Goal: Share content: Share content

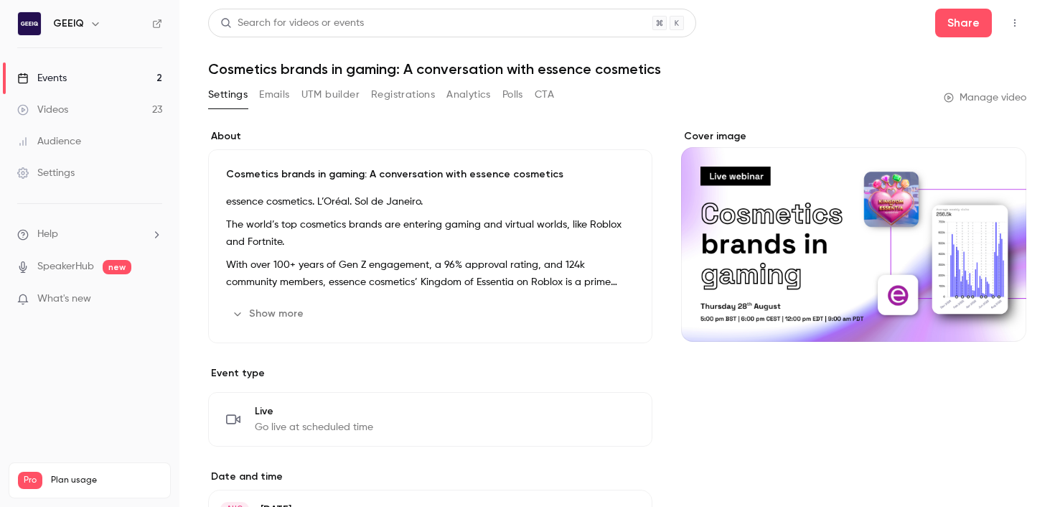
click at [103, 73] on link "Events 2" at bounding box center [90, 78] width 180 height 32
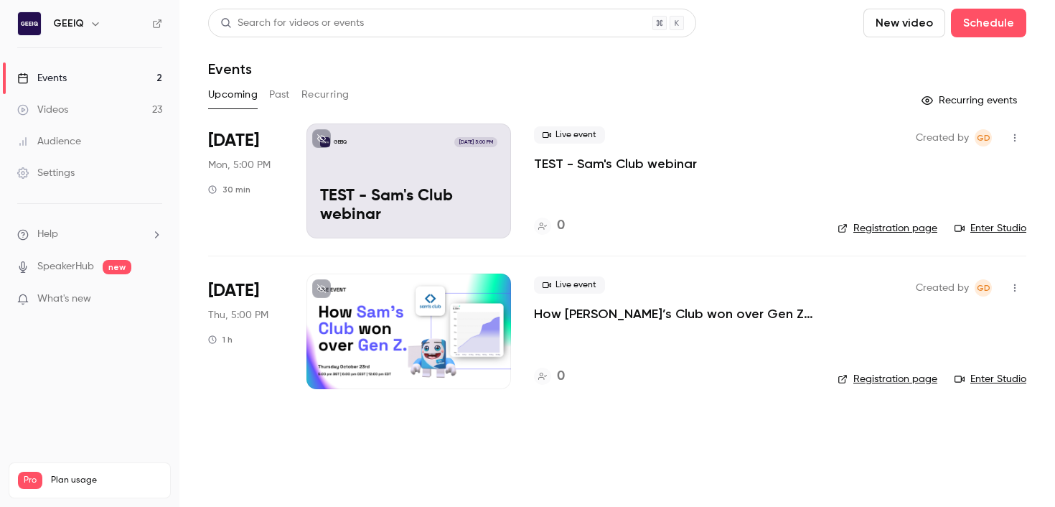
click at [289, 90] on button "Past" at bounding box center [279, 94] width 21 height 23
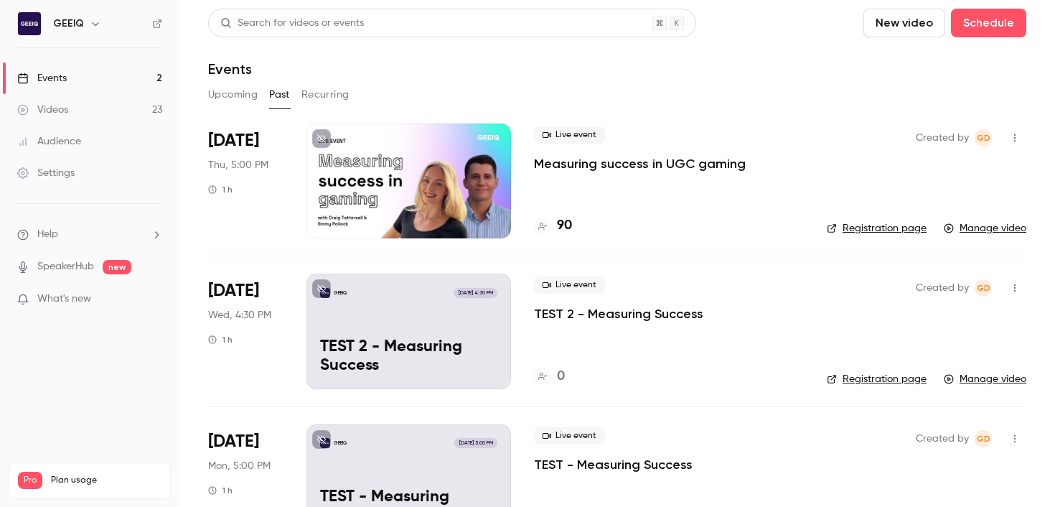
click at [612, 165] on p "Measuring success in UGC gaming" at bounding box center [640, 163] width 212 height 17
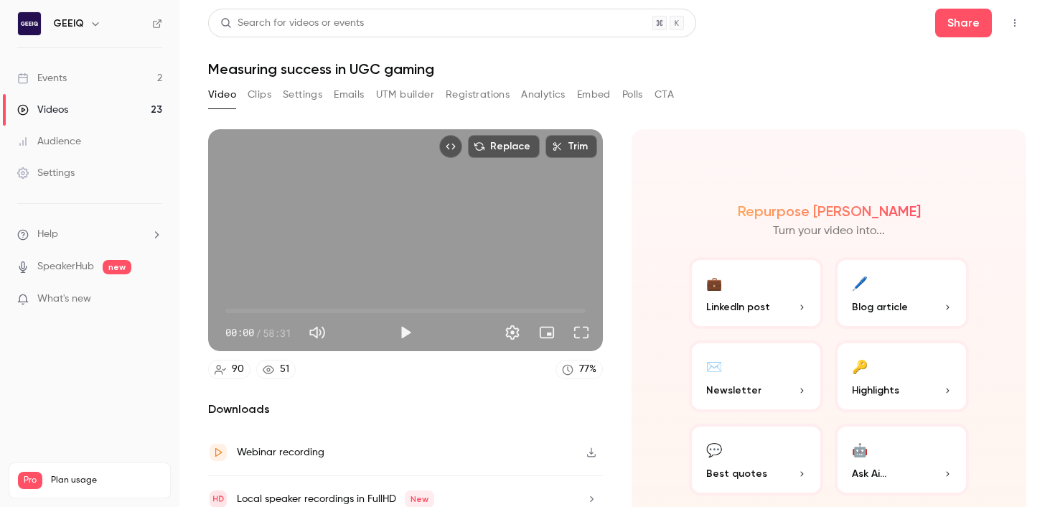
click at [260, 93] on button "Clips" at bounding box center [260, 94] width 24 height 23
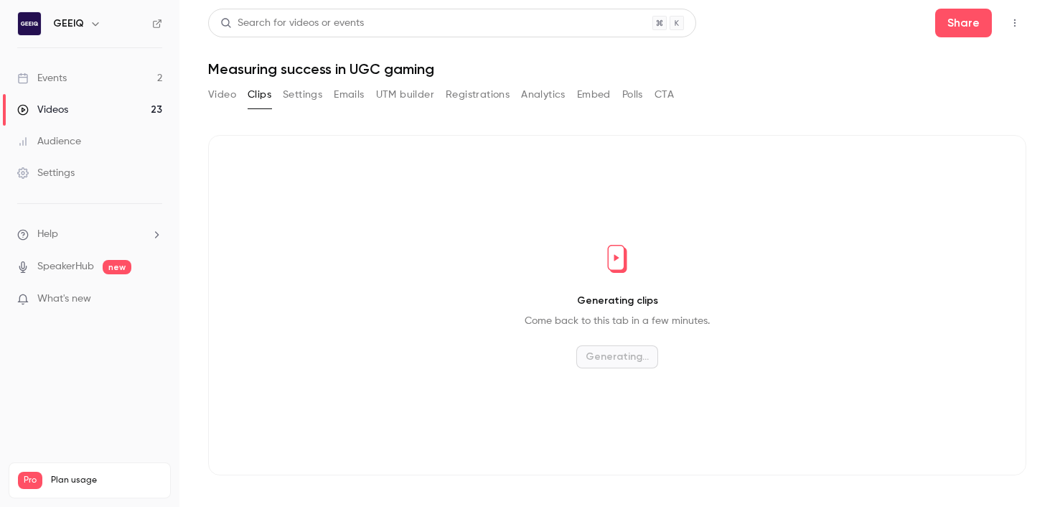
click at [495, 98] on button "Registrations" at bounding box center [478, 94] width 64 height 23
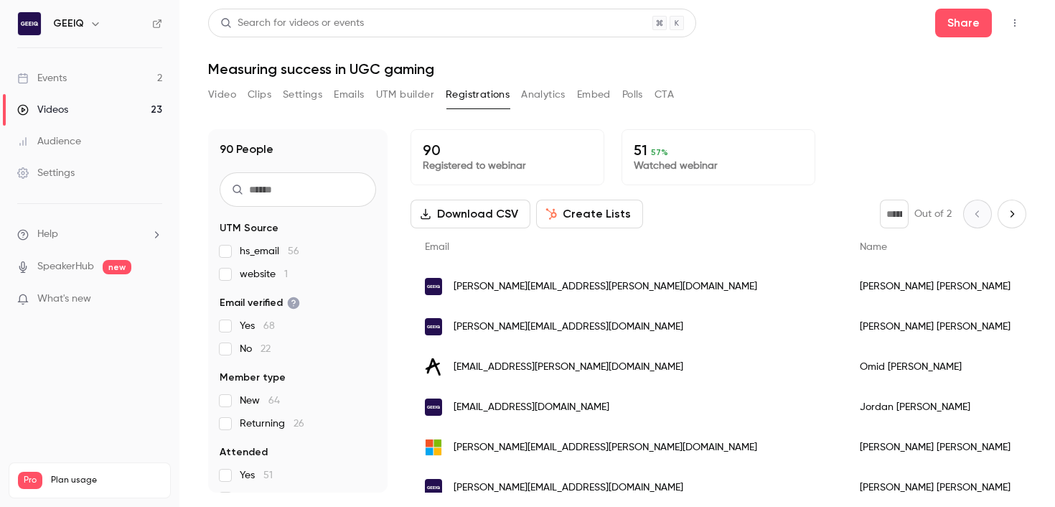
click at [964, 113] on div "90 People UTM Source hs_email 56 website 1 Email verified Yes 68 No 22 Member t…" at bounding box center [617, 302] width 819 height 381
click at [847, 127] on div "90 People UTM Source hs_email 56 website 1 Email verified Yes 68 No 22 Member t…" at bounding box center [617, 302] width 819 height 381
click at [849, 151] on div "90 Registered to webinar 51 57 % Watched webinar" at bounding box center [719, 157] width 616 height 56
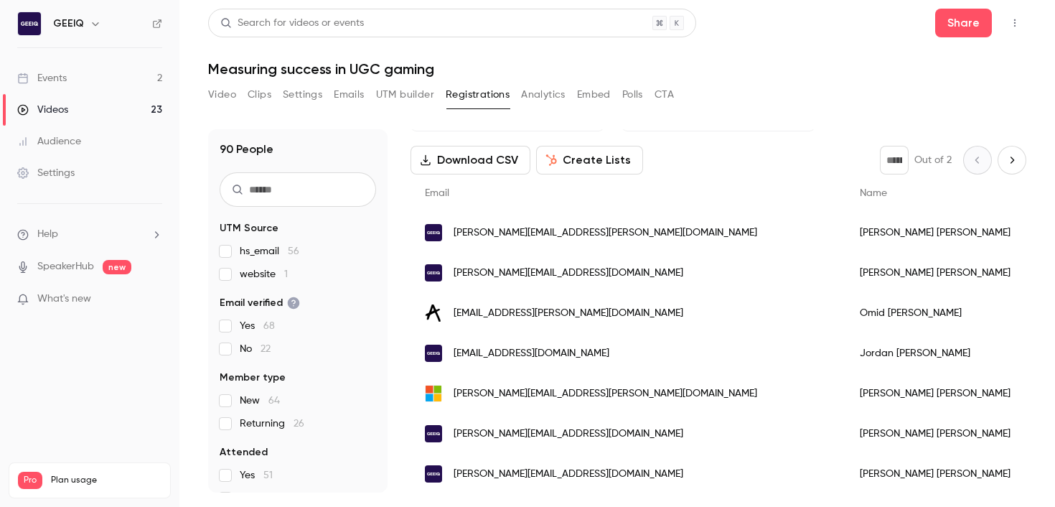
scroll to position [45, 0]
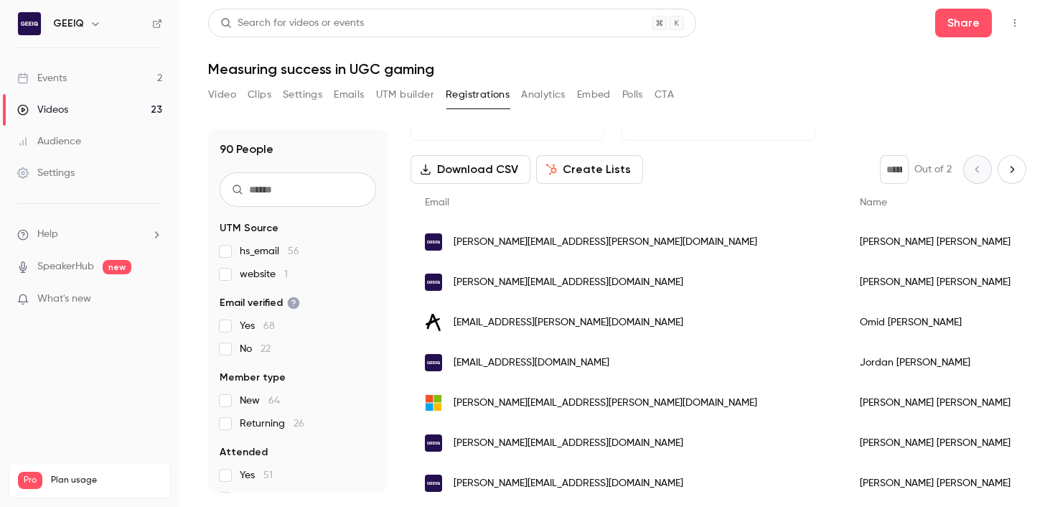
click at [831, 121] on div "90 People UTM Source hs_email 56 website 1 Email verified Yes 68 No 22 Member t…" at bounding box center [617, 302] width 819 height 381
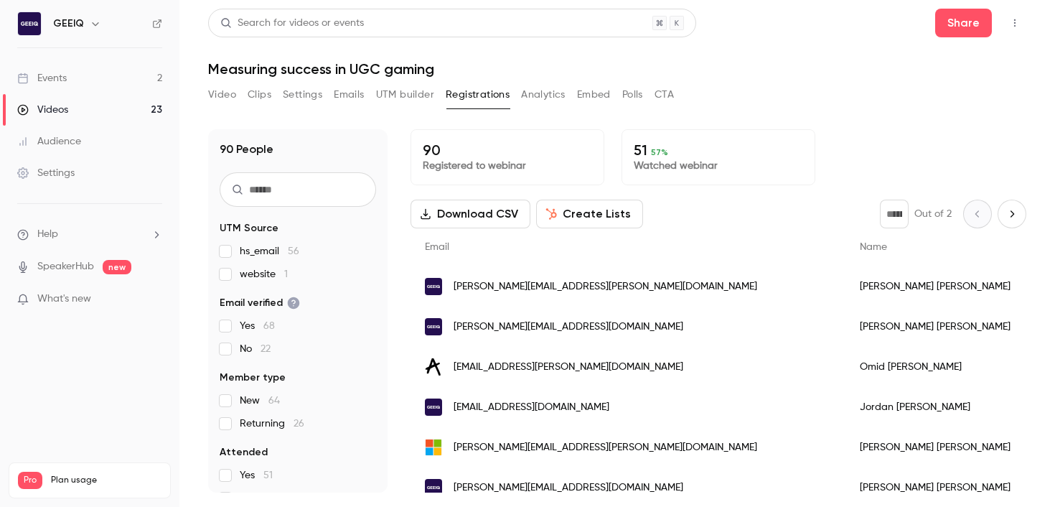
click at [853, 112] on div "90 People UTM Source hs_email 56 website 1 Email verified Yes 68 No 22 Member t…" at bounding box center [617, 302] width 819 height 381
click at [852, 154] on div "90 Registered to webinar 51 57 % Watched webinar" at bounding box center [719, 157] width 616 height 56
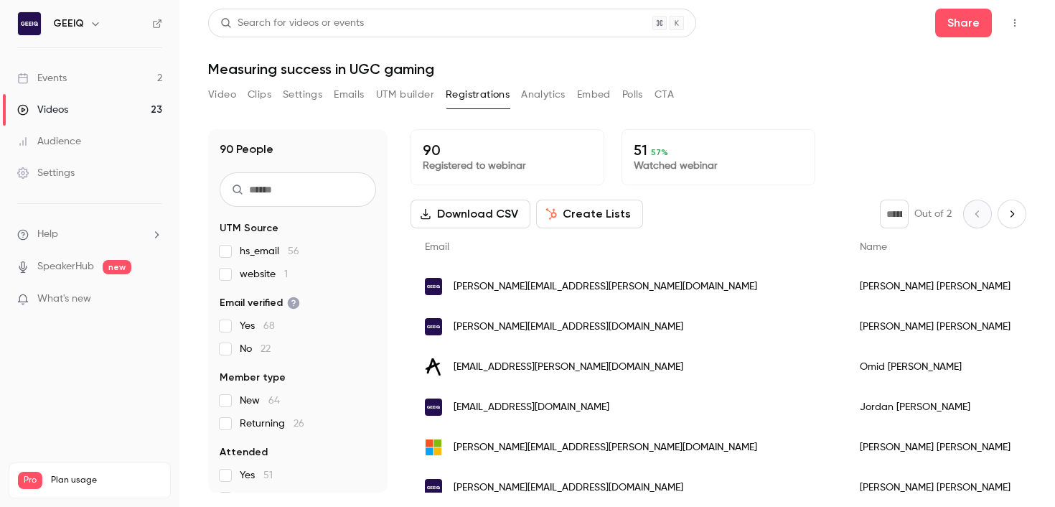
click at [852, 154] on div "90 Registered to webinar 51 57 % Watched webinar" at bounding box center [719, 157] width 616 height 56
click at [853, 173] on div "90 Registered to webinar 51 57 % Watched webinar" at bounding box center [719, 157] width 616 height 56
click at [865, 139] on div "90 Registered to webinar 51 57 % Watched webinar" at bounding box center [719, 157] width 616 height 56
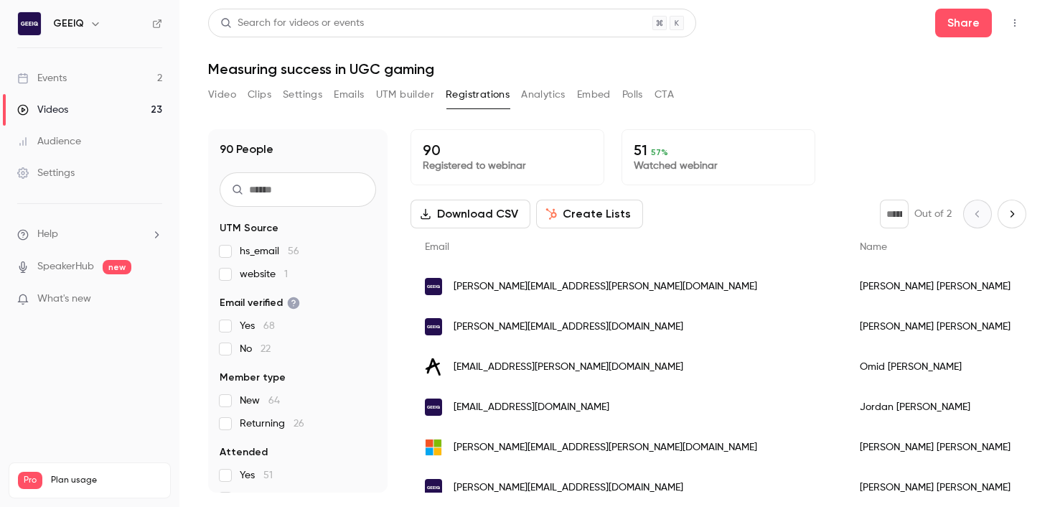
click at [661, 155] on span "57 %" at bounding box center [659, 152] width 17 height 10
click at [671, 159] on p "Watched webinar" at bounding box center [718, 166] width 169 height 14
click at [778, 152] on p "51 57 %" at bounding box center [718, 149] width 169 height 17
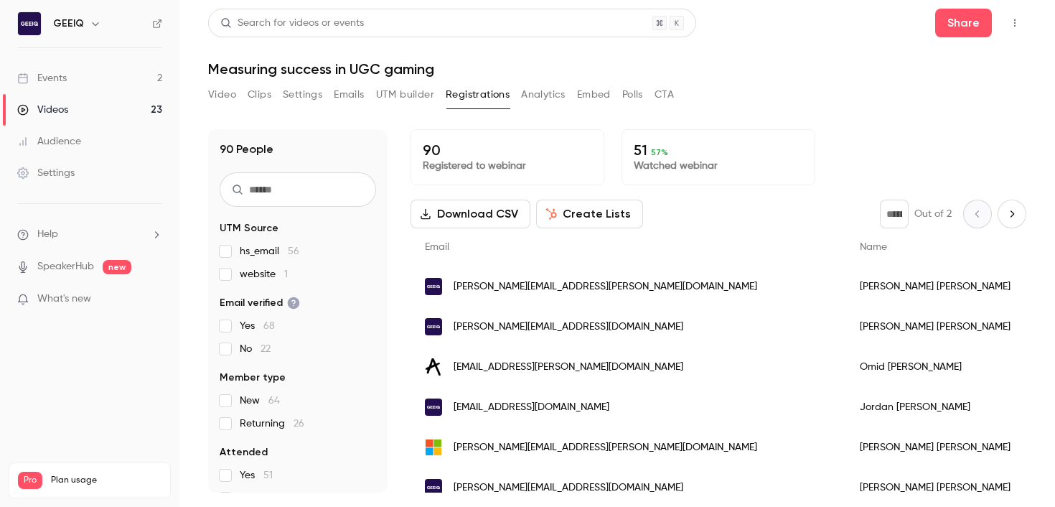
click at [778, 152] on p "51 57 %" at bounding box center [718, 149] width 169 height 17
click at [835, 144] on div "90 Registered to webinar 51 57 % Watched webinar" at bounding box center [719, 157] width 616 height 56
click at [976, 13] on button "Share" at bounding box center [964, 23] width 57 height 29
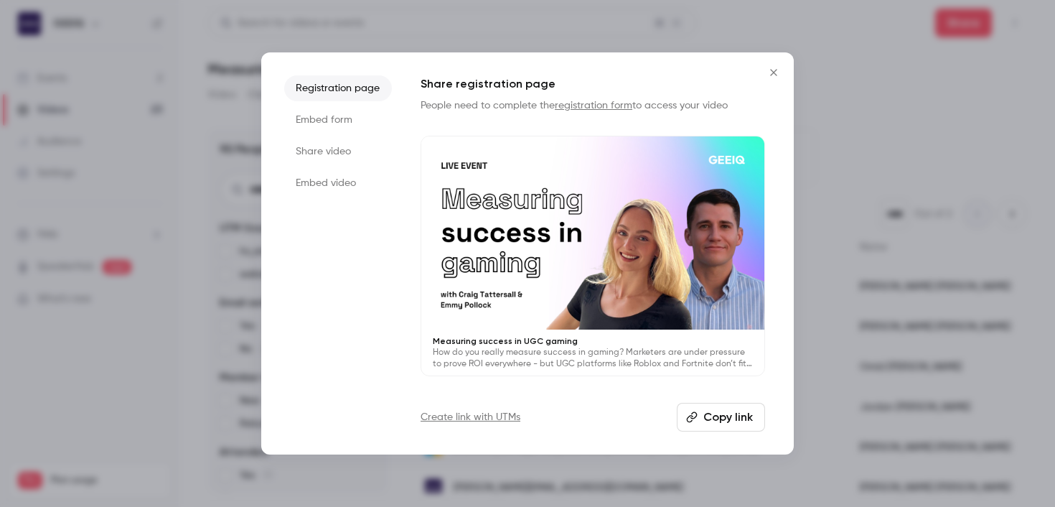
click at [337, 175] on li "Embed video" at bounding box center [338, 183] width 108 height 26
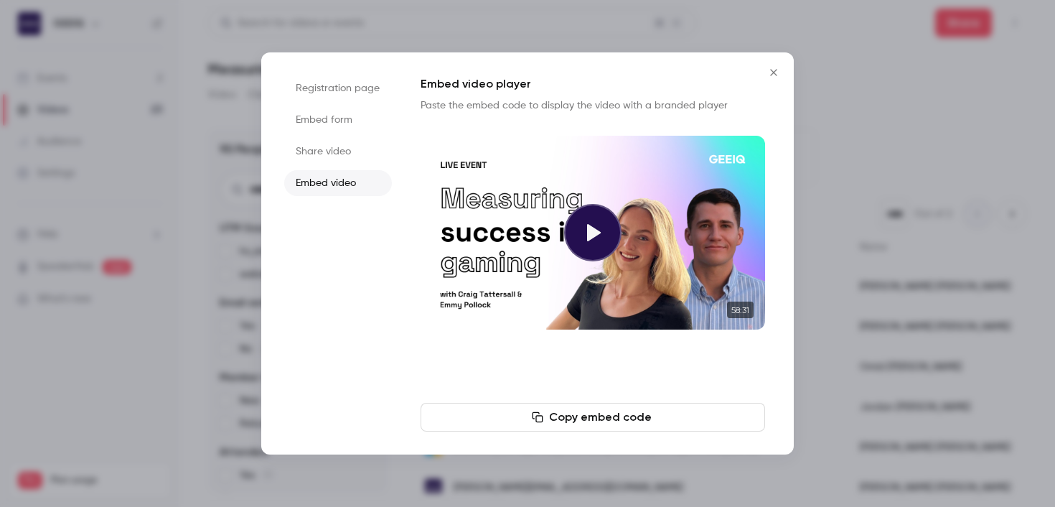
click at [337, 146] on li "Share video" at bounding box center [338, 152] width 108 height 26
click at [337, 177] on li "Embed video" at bounding box center [338, 183] width 108 height 26
click at [337, 153] on li "Share video" at bounding box center [338, 152] width 108 height 26
click at [480, 418] on button "Copy link" at bounding box center [593, 417] width 345 height 29
click at [868, 199] on div at bounding box center [527, 253] width 1055 height 507
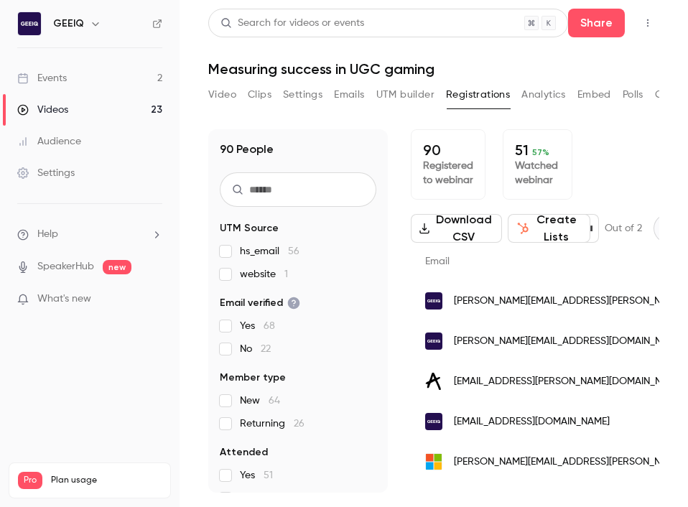
click at [534, 93] on button "Analytics" at bounding box center [543, 94] width 45 height 23
